Goal: Navigation & Orientation: Find specific page/section

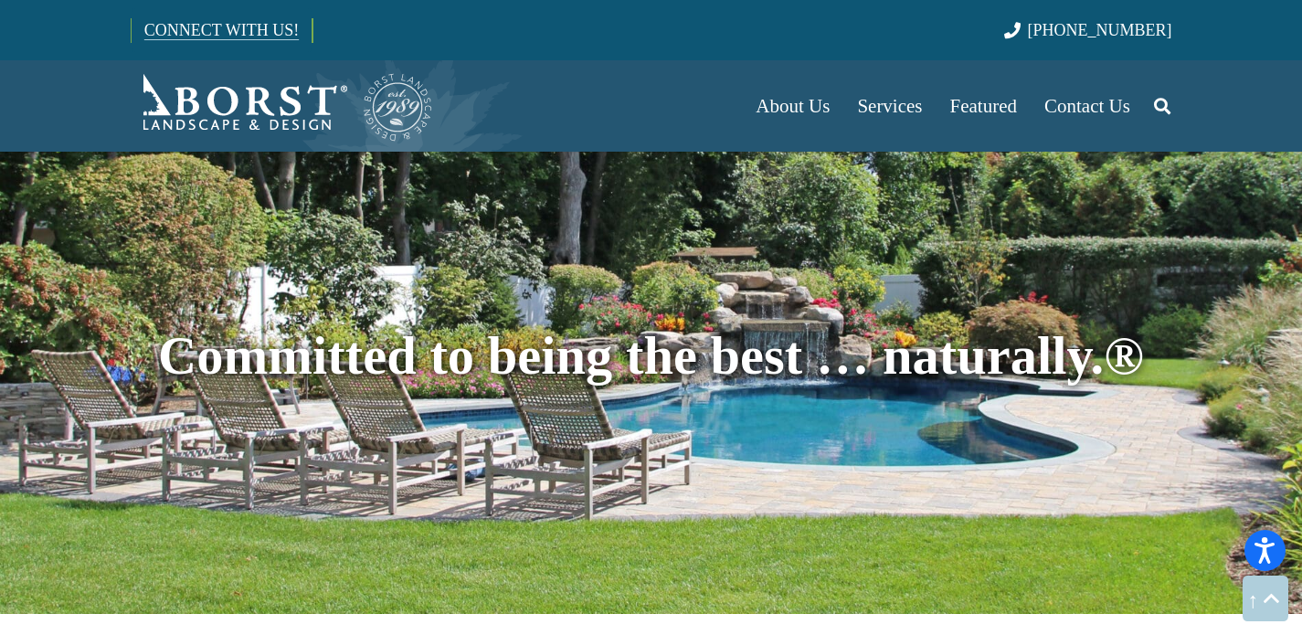
click at [224, 37] on link "CONNECT WITH US!" at bounding box center [222, 30] width 180 height 44
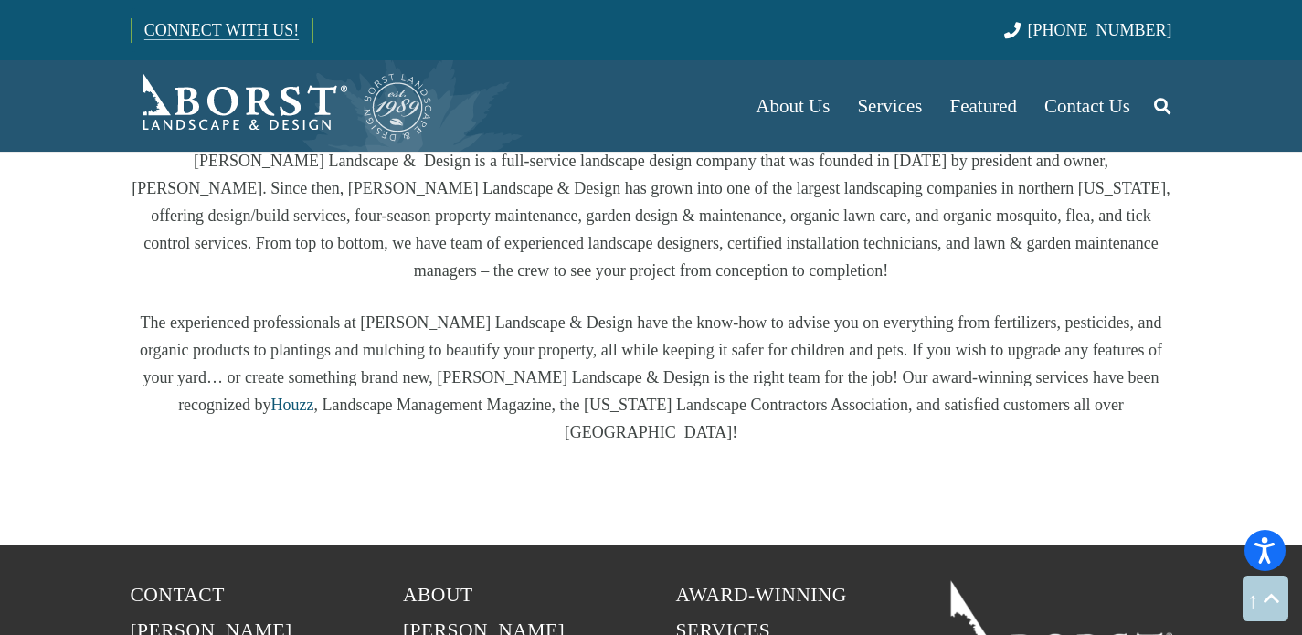
scroll to position [3370, 0]
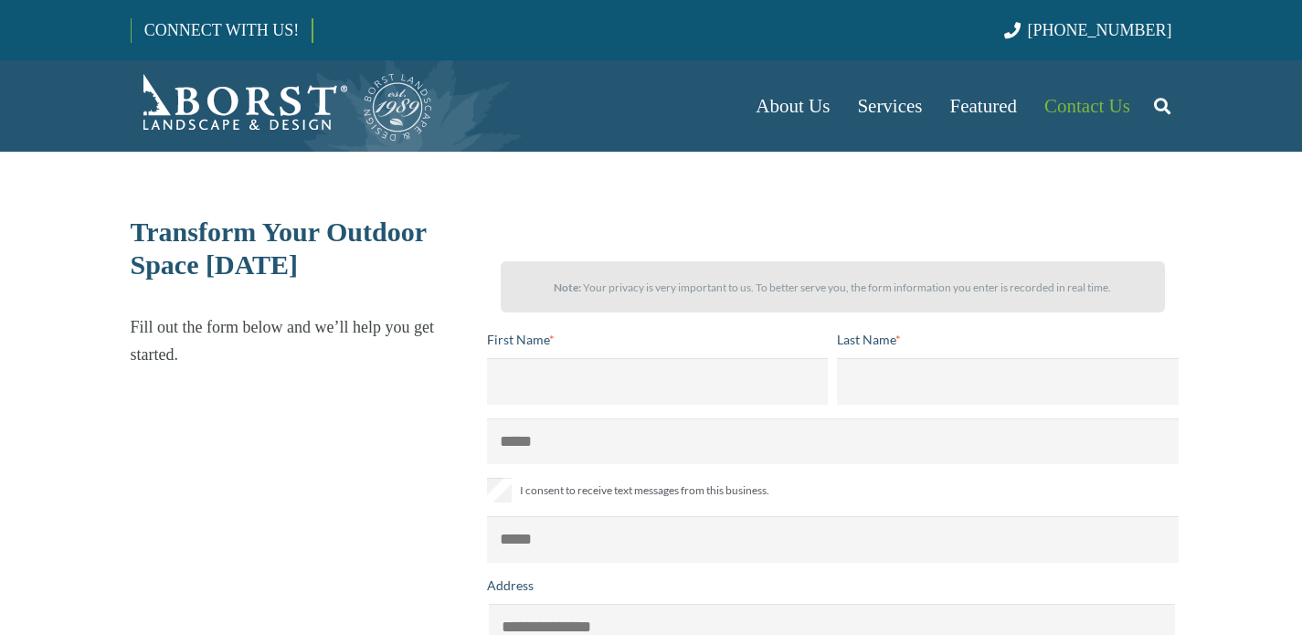
select select "******"
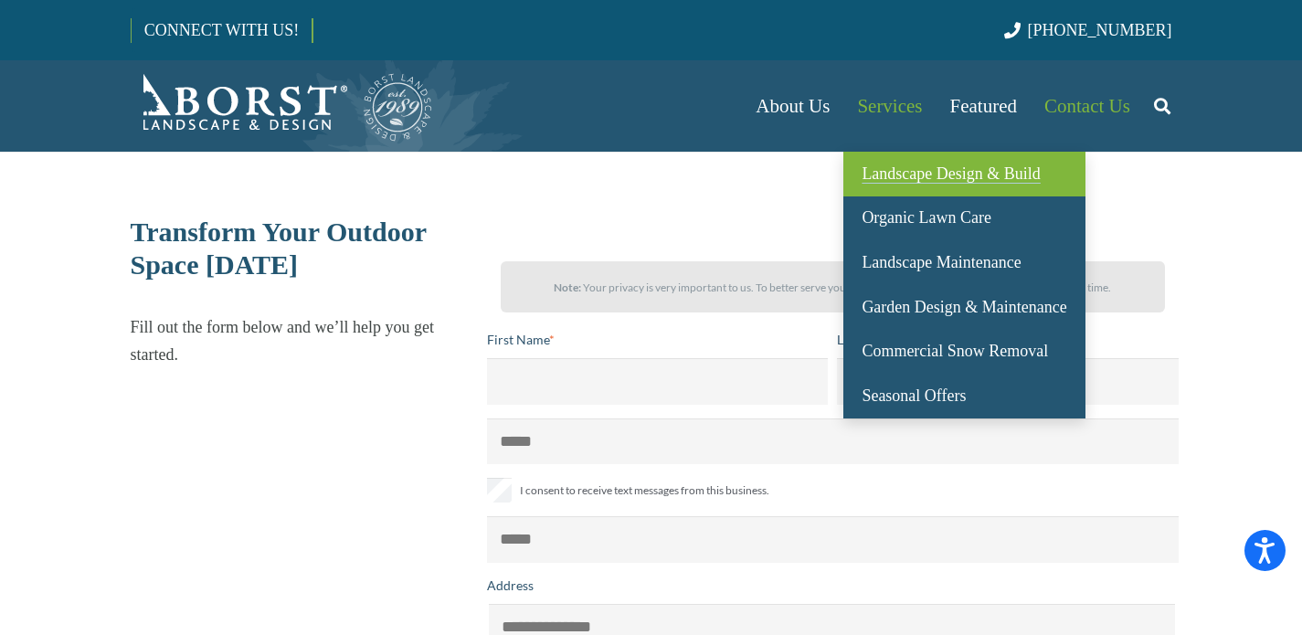
click at [914, 164] on link "Landscape Design & Build" at bounding box center [963, 174] width 241 height 45
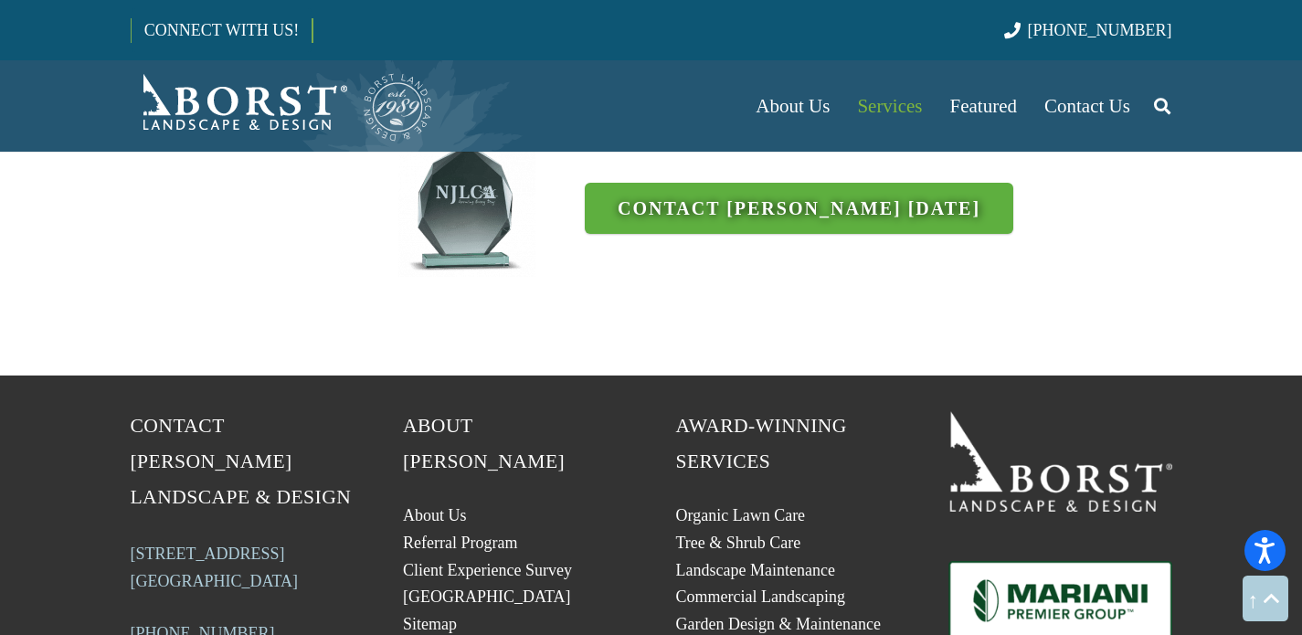
scroll to position [4781, 0]
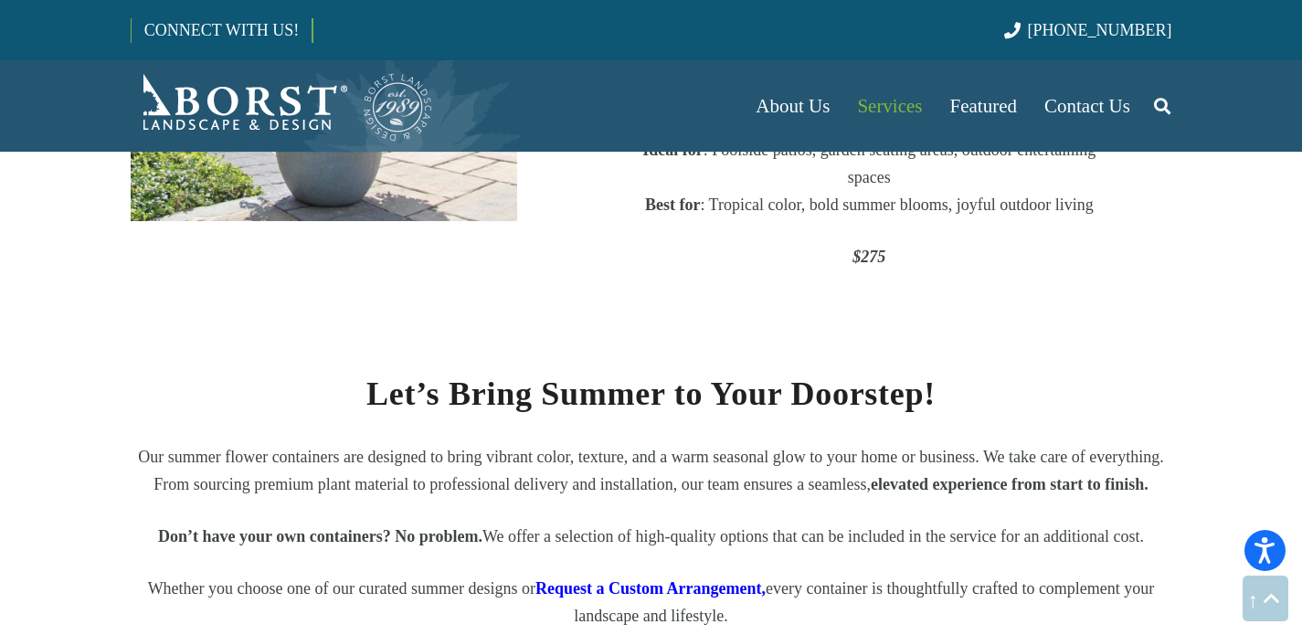
scroll to position [1663, 0]
